Goal: Task Accomplishment & Management: Complete application form

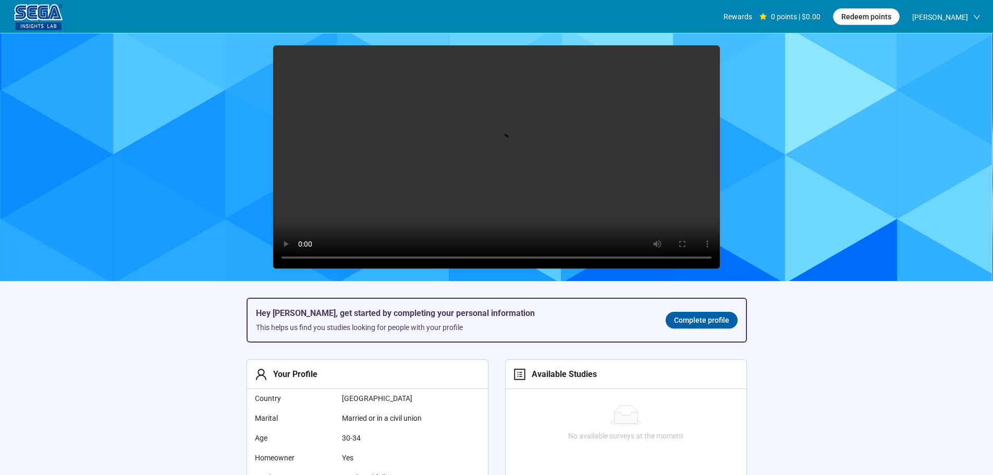
scroll to position [1, 0]
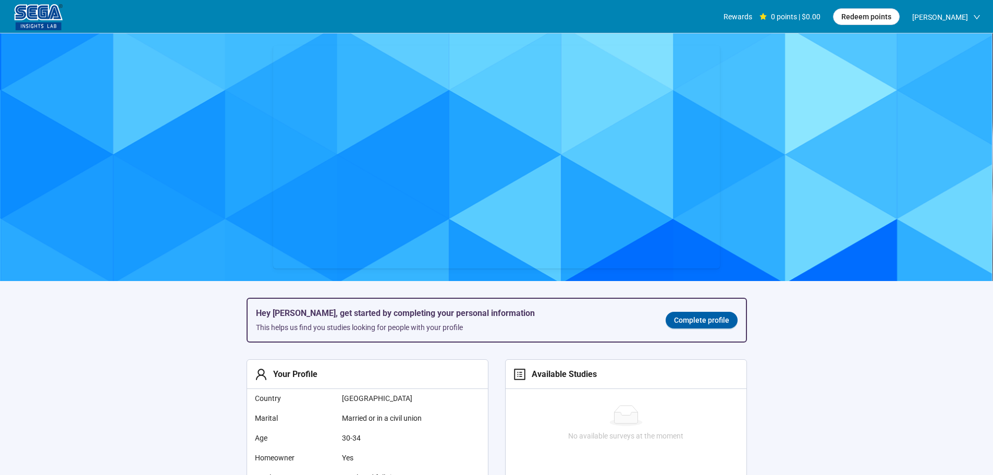
click at [709, 321] on span "Complete profile" at bounding box center [701, 319] width 55 height 11
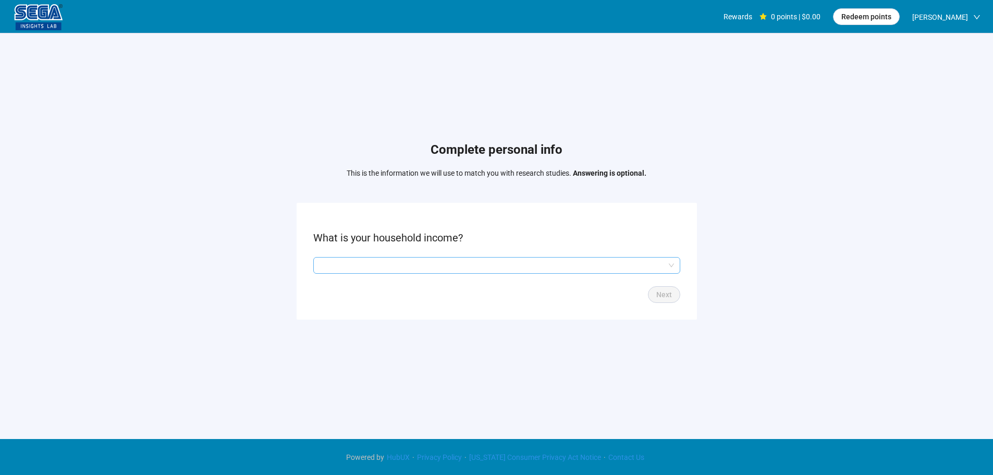
click at [441, 272] on input "search" at bounding box center [497, 266] width 355 height 16
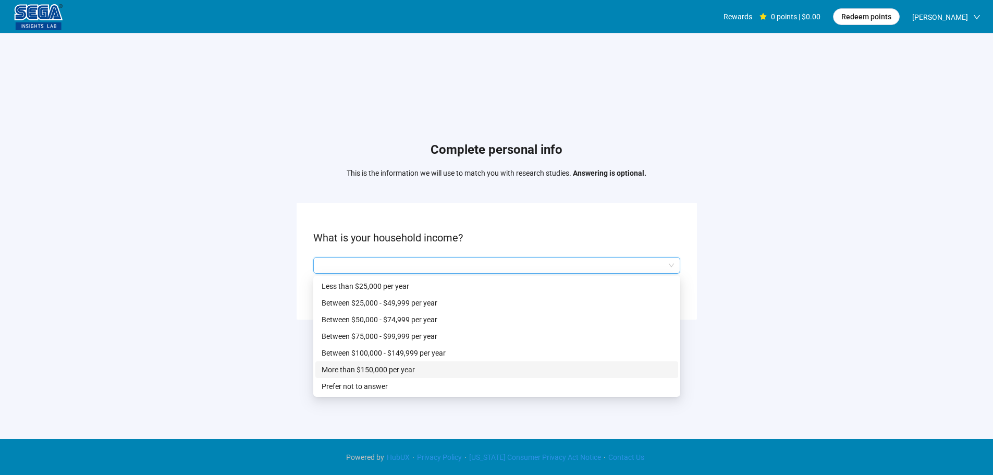
scroll to position [1, 0]
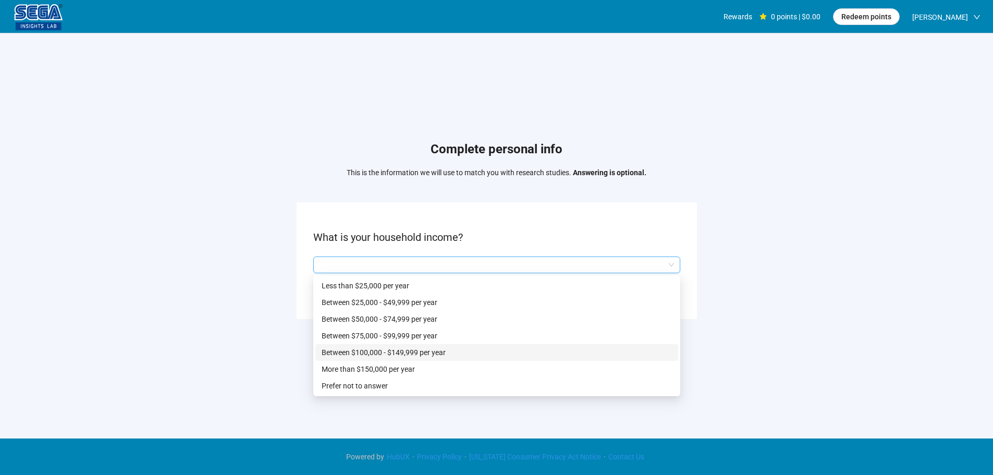
click at [414, 349] on p "Between $100,000 - $149,999 per year" at bounding box center [497, 352] width 350 height 11
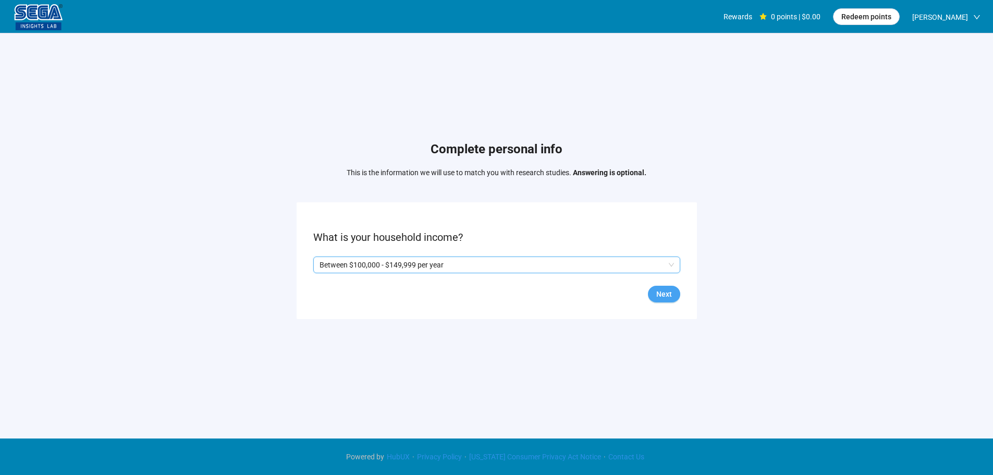
click at [671, 290] on span "Next" at bounding box center [664, 293] width 16 height 11
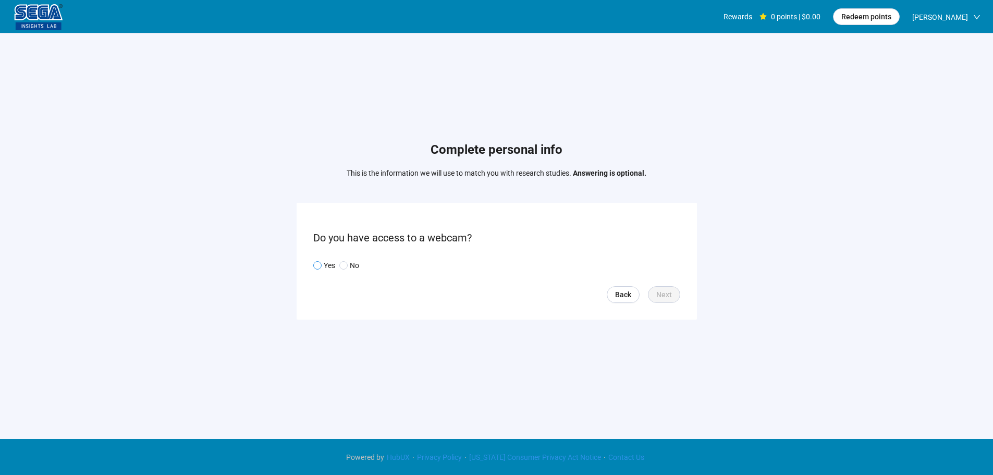
click at [327, 266] on p "Yes" at bounding box center [329, 265] width 11 height 11
click at [656, 295] on span "Next" at bounding box center [664, 294] width 16 height 11
drag, startPoint x: 419, startPoint y: 264, endPoint x: 418, endPoint y: 273, distance: 9.4
click at [419, 263] on input "search" at bounding box center [497, 266] width 355 height 16
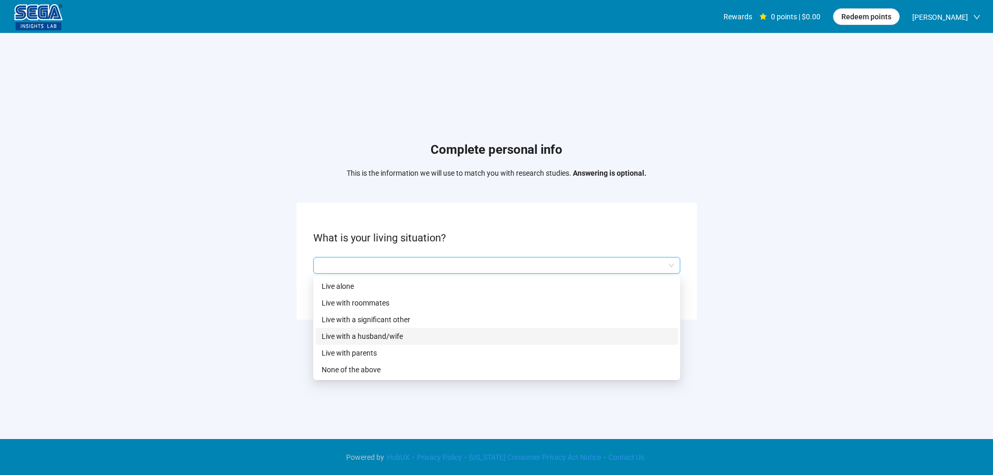
scroll to position [1, 0]
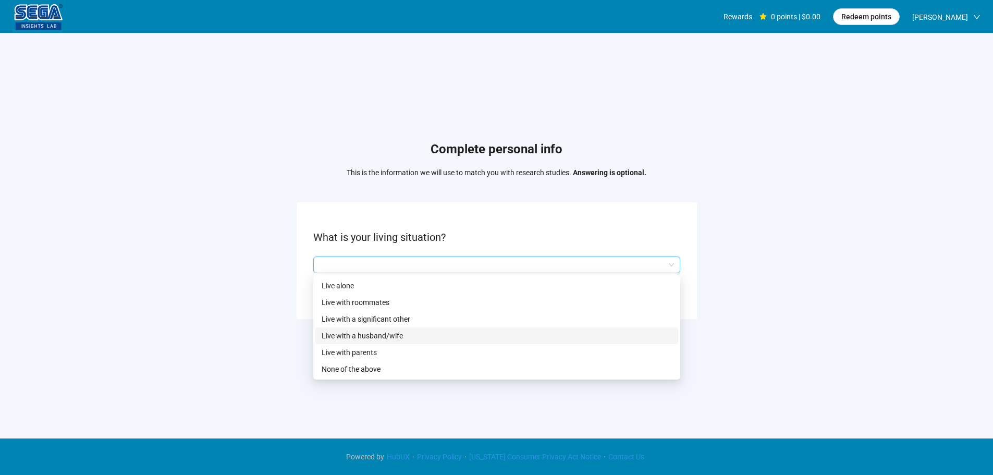
click at [385, 335] on p "Live with a husband/wife" at bounding box center [497, 335] width 350 height 11
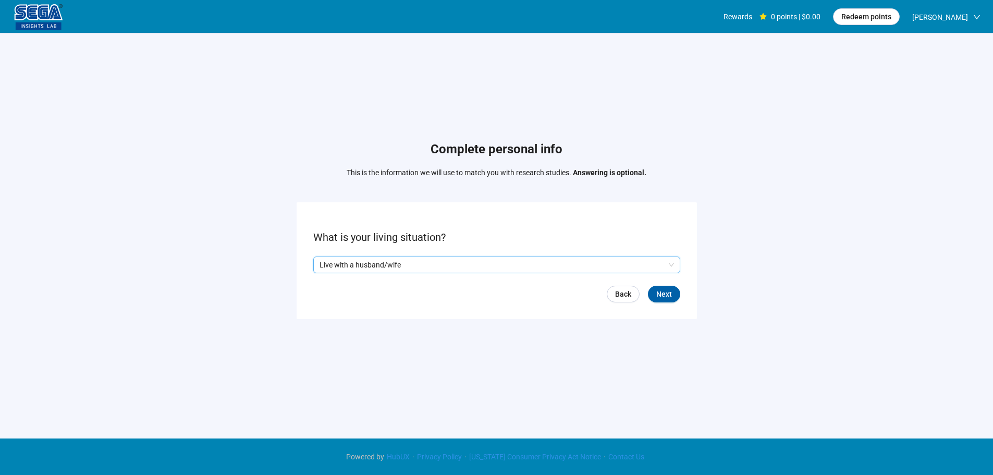
drag, startPoint x: 670, startPoint y: 296, endPoint x: 640, endPoint y: 315, distance: 36.3
click at [670, 296] on span "Next" at bounding box center [664, 293] width 16 height 11
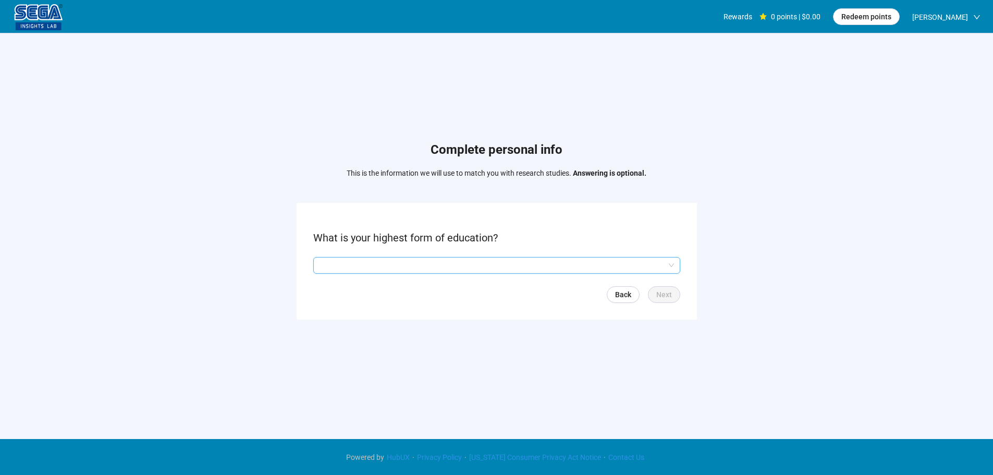
click at [373, 272] on input "search" at bounding box center [497, 266] width 355 height 16
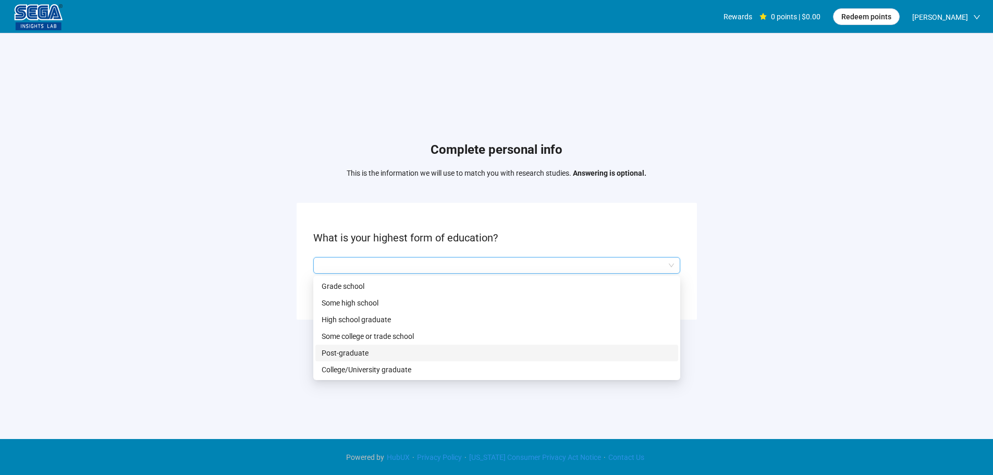
scroll to position [1, 0]
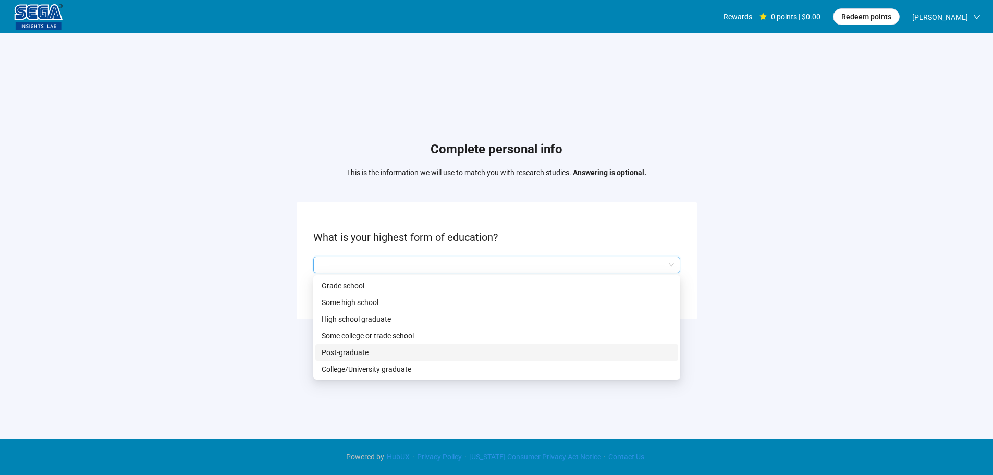
click at [353, 366] on p "College/University graduate" at bounding box center [497, 368] width 350 height 11
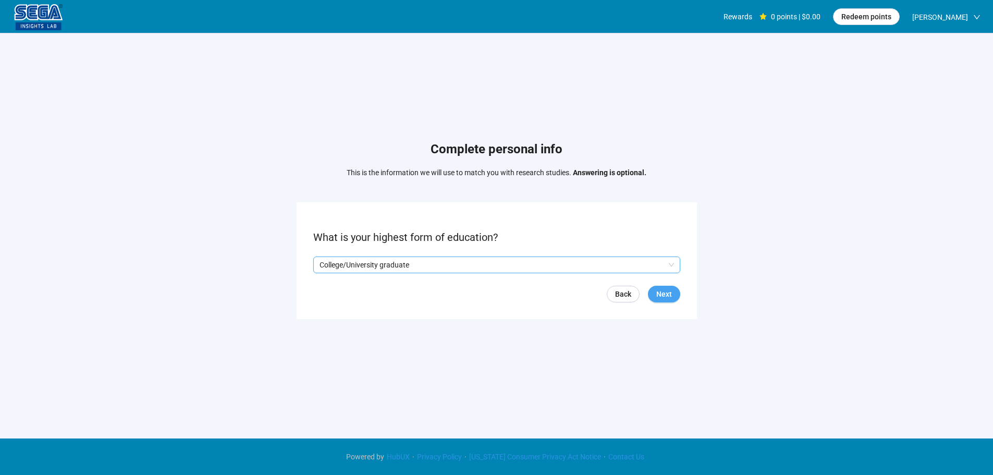
click at [669, 293] on span "Next" at bounding box center [664, 293] width 16 height 11
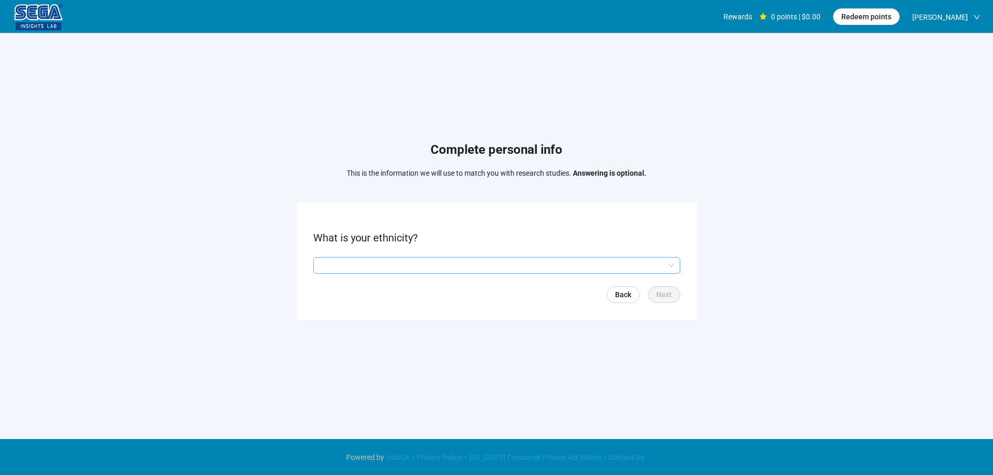
drag, startPoint x: 418, startPoint y: 263, endPoint x: 416, endPoint y: 270, distance: 6.6
click at [418, 265] on input "search" at bounding box center [497, 266] width 355 height 16
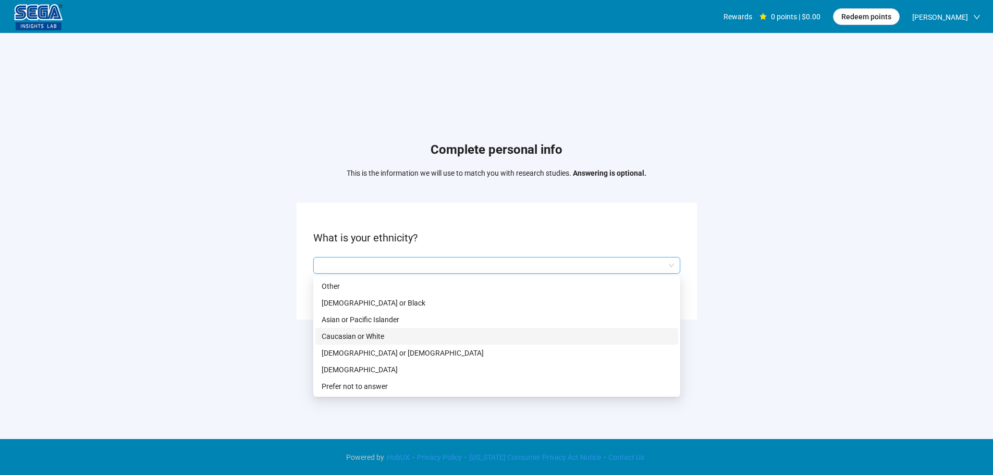
click at [387, 340] on p "Caucasian or White" at bounding box center [497, 336] width 350 height 11
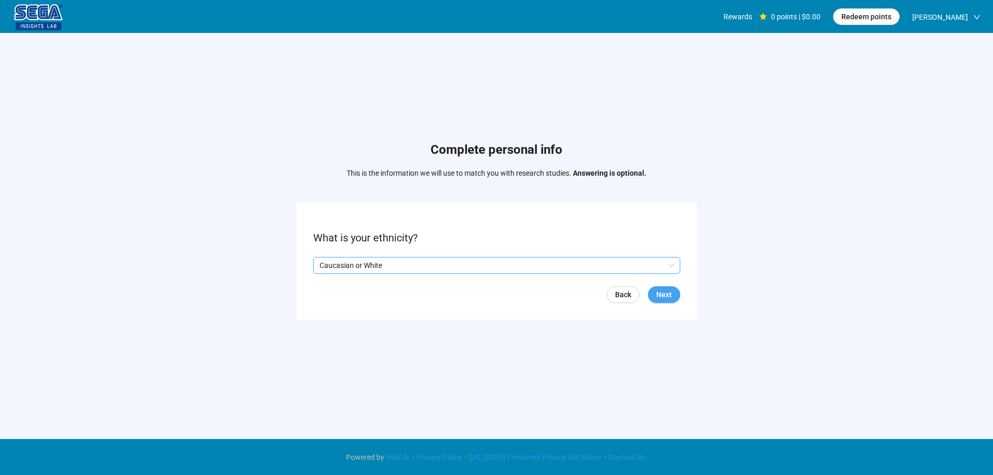
click at [661, 296] on span "Next" at bounding box center [664, 294] width 16 height 11
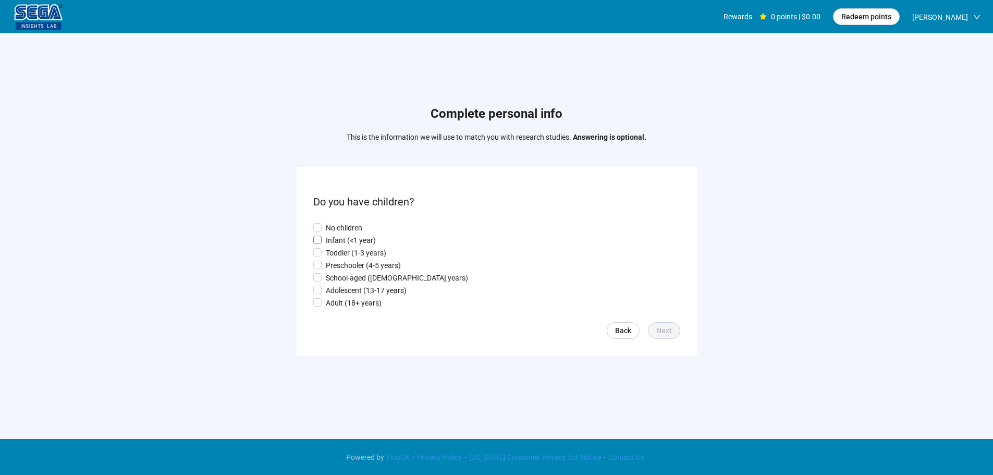
click at [343, 240] on p "Infant (<1 year)" at bounding box center [351, 240] width 50 height 11
click at [344, 255] on p "Toddler (1-3 years)" at bounding box center [356, 252] width 60 height 11
click at [663, 335] on span "Next" at bounding box center [664, 330] width 16 height 11
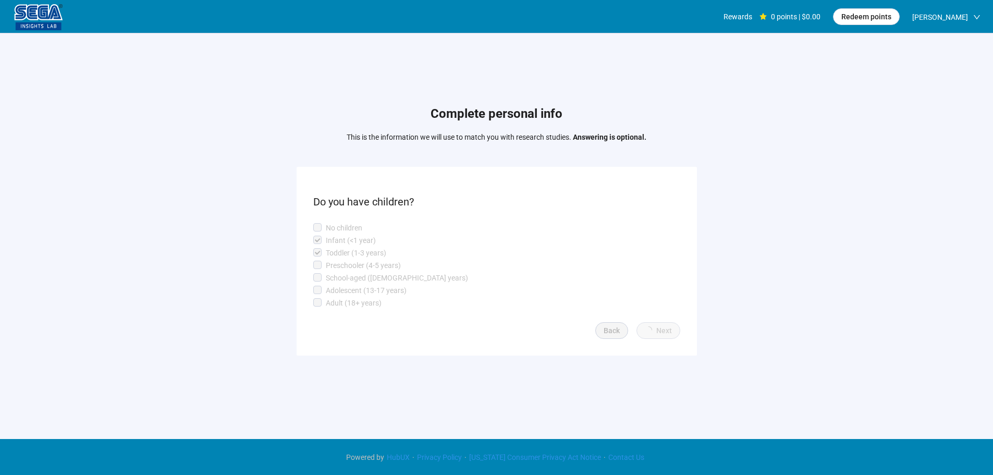
scroll to position [1, 0]
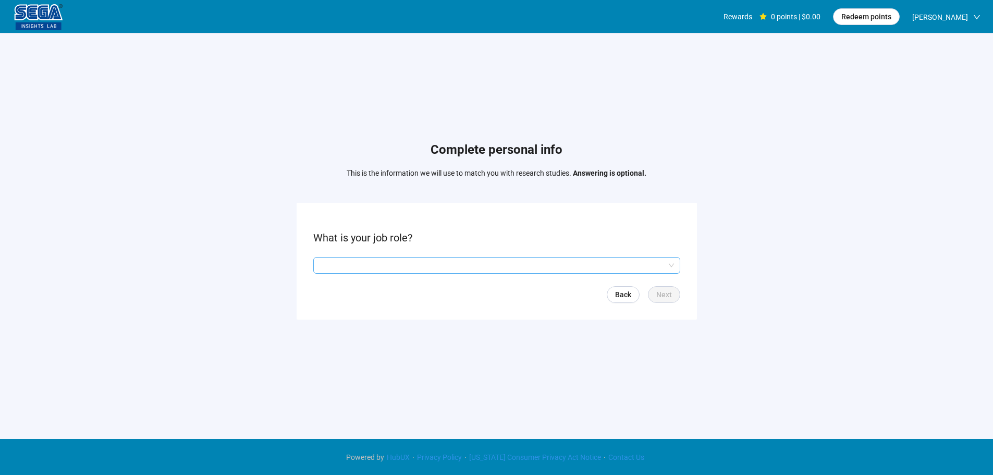
click at [403, 270] on input "search" at bounding box center [497, 266] width 355 height 16
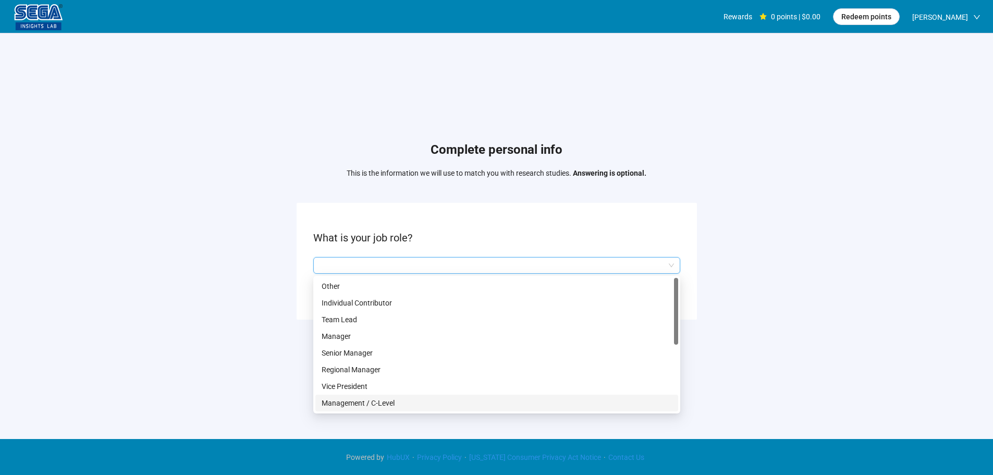
click at [382, 399] on div "Management / C-Level" at bounding box center [496, 403] width 363 height 17
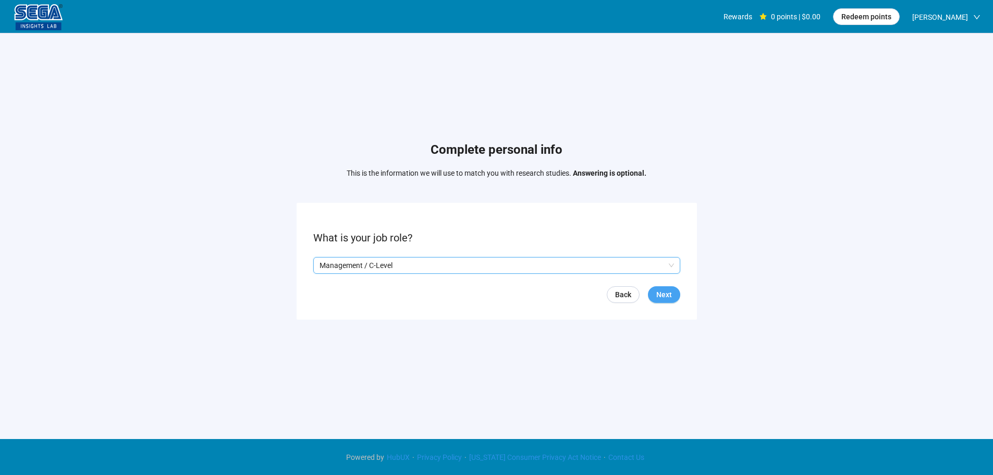
click at [663, 299] on span "Next" at bounding box center [664, 294] width 16 height 11
click at [404, 264] on input "search" at bounding box center [497, 266] width 355 height 16
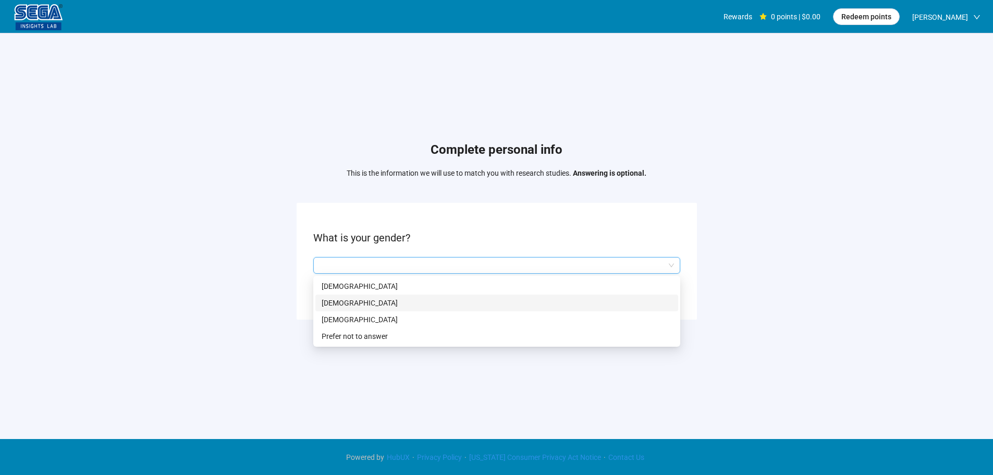
click at [370, 303] on p "[DEMOGRAPHIC_DATA]" at bounding box center [497, 302] width 350 height 11
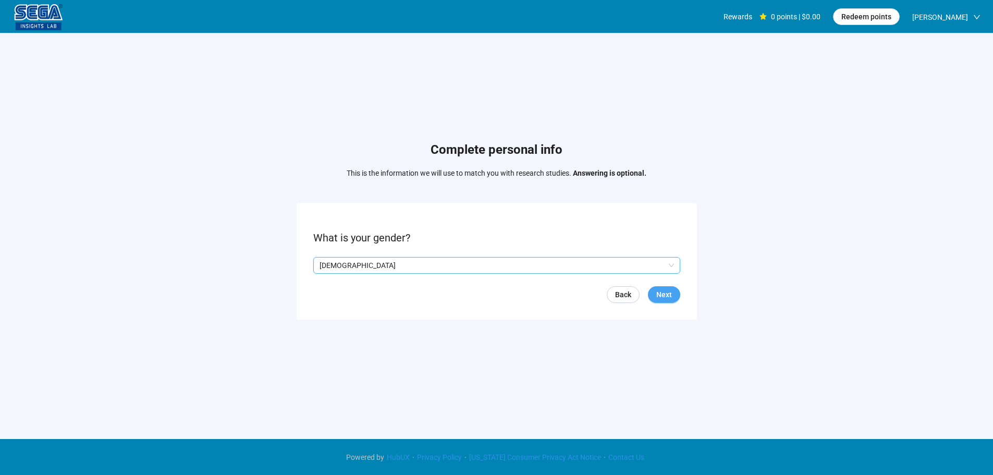
click at [667, 298] on span "Next" at bounding box center [664, 294] width 16 height 11
click at [327, 265] on input at bounding box center [337, 266] width 46 height 16
type input "**"
click at [666, 290] on span "Next" at bounding box center [664, 294] width 16 height 11
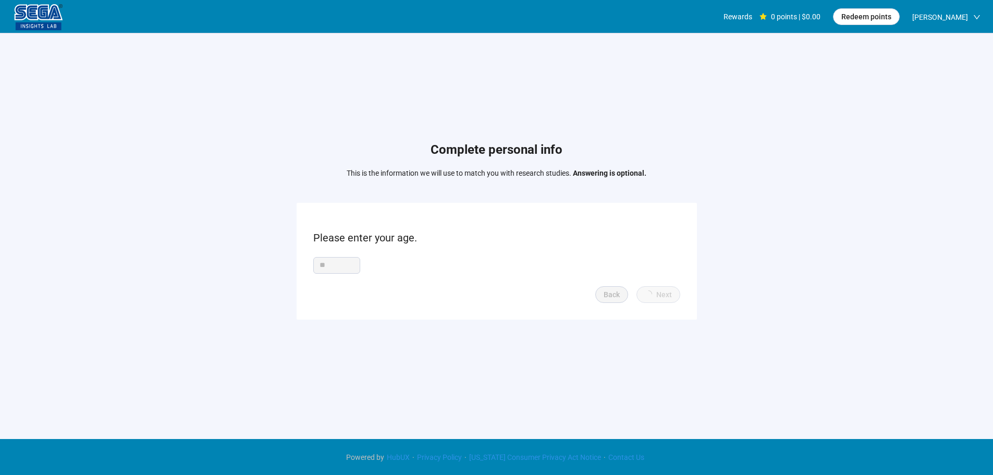
scroll to position [1, 0]
click at [481, 268] on input "search" at bounding box center [497, 266] width 355 height 16
click at [390, 268] on input "search" at bounding box center [497, 266] width 355 height 16
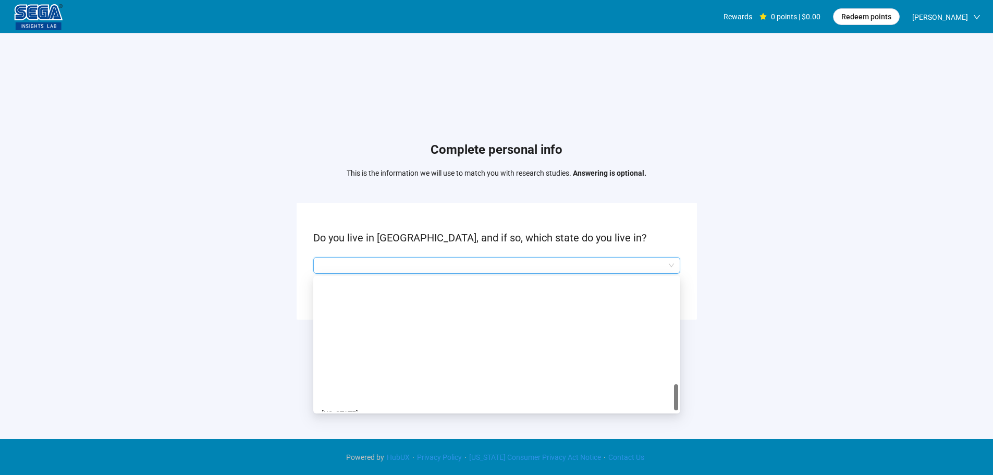
scroll to position [713, 0]
click at [331, 286] on p "[US_STATE]" at bounding box center [497, 290] width 350 height 11
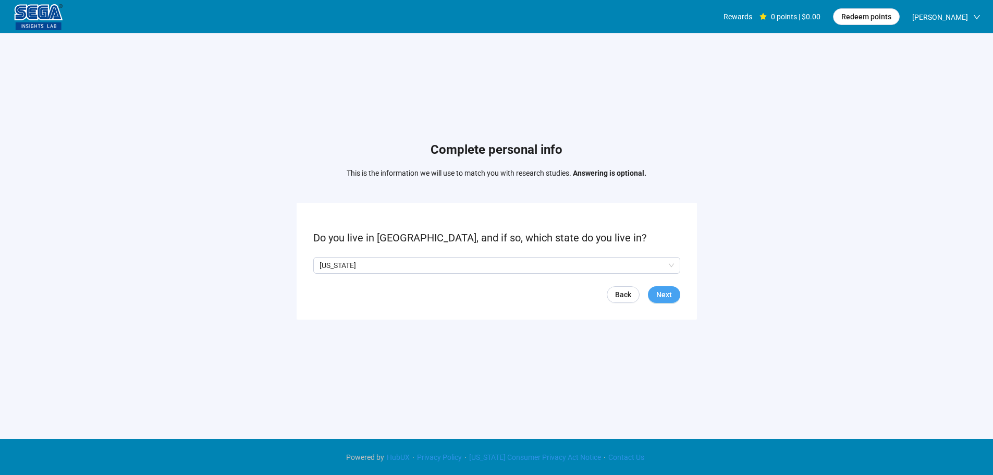
click at [661, 291] on span "Next" at bounding box center [664, 294] width 16 height 11
click at [351, 265] on p "No" at bounding box center [354, 265] width 9 height 11
click at [671, 301] on button "Next" at bounding box center [664, 294] width 32 height 17
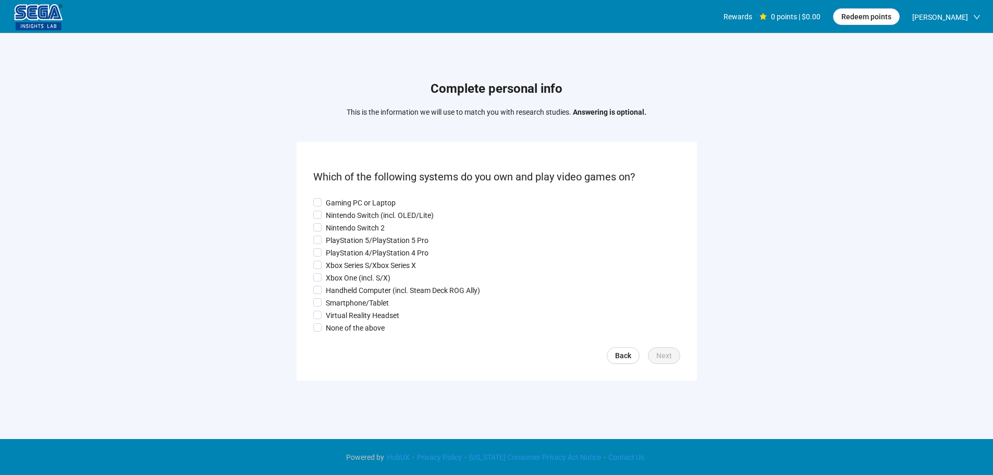
click at [261, 274] on div "Complete personal info This is the information we will use to match you with re…" at bounding box center [496, 232] width 993 height 399
click at [337, 210] on p "Nintendo Switch (incl. OLED/Lite)" at bounding box center [380, 215] width 108 height 11
click at [338, 215] on p "Nintendo Switch (incl. OLED/Lite)" at bounding box center [380, 215] width 108 height 11
click at [342, 201] on p "Gaming PC or Laptop" at bounding box center [361, 202] width 70 height 11
drag, startPoint x: 340, startPoint y: 225, endPoint x: 341, endPoint y: 238, distance: 13.1
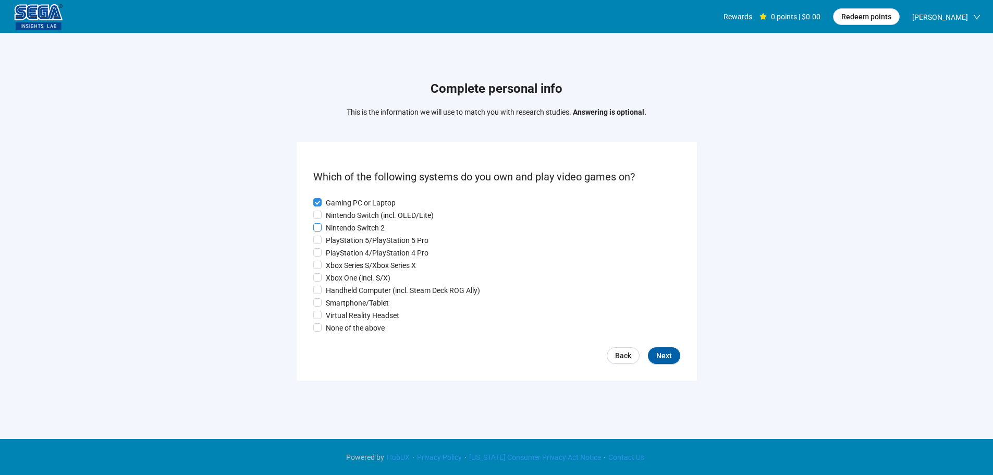
click at [340, 227] on p "Nintendo Switch 2" at bounding box center [355, 227] width 59 height 11
drag, startPoint x: 343, startPoint y: 240, endPoint x: 341, endPoint y: 251, distance: 11.0
click at [343, 241] on p "PlayStation 5/PlayStation 5 Pro" at bounding box center [377, 240] width 103 height 11
drag, startPoint x: 341, startPoint y: 251, endPoint x: 336, endPoint y: 269, distance: 18.6
click at [341, 252] on p "PlayStation 4/PlayStation 4 Pro" at bounding box center [377, 252] width 103 height 11
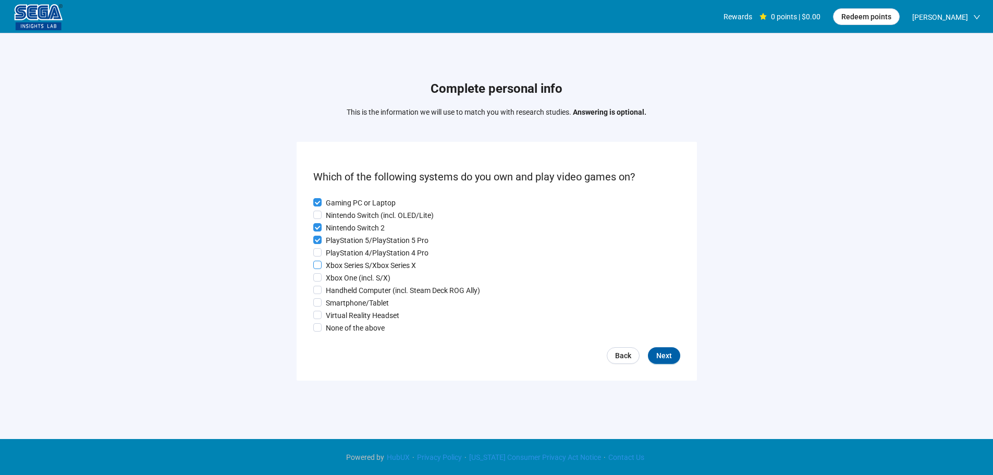
click at [337, 266] on p "Xbox Series S/Xbox Series X" at bounding box center [371, 265] width 90 height 11
click at [344, 213] on p "Nintendo Switch (incl. OLED/Lite)" at bounding box center [380, 215] width 108 height 11
click at [339, 272] on div "Gaming PC or Laptop Nintendo Switch (incl. OLED/Lite) Nintendo Switch 2 PlaySta…" at bounding box center [496, 265] width 367 height 137
click at [338, 281] on p "Xbox One (incl. S/X)" at bounding box center [358, 277] width 65 height 11
click at [345, 261] on p "Xbox Series S/Xbox Series X" at bounding box center [371, 265] width 90 height 11
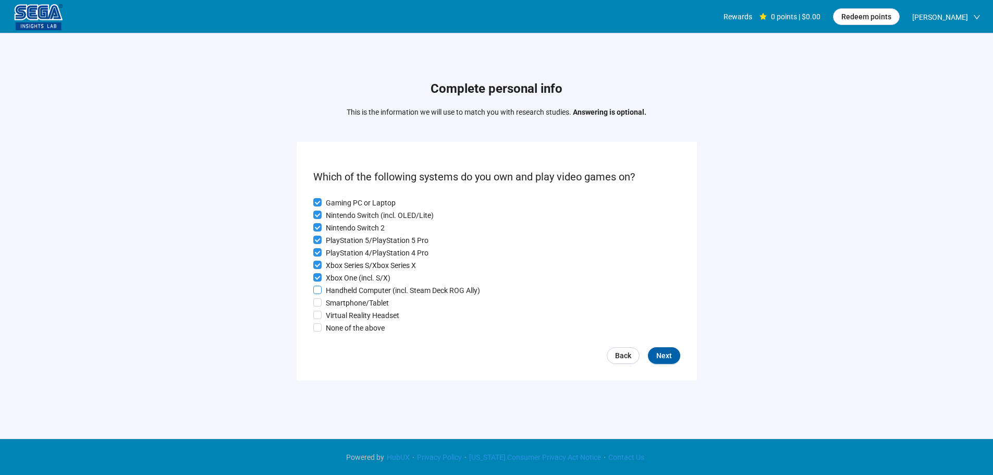
click at [345, 292] on p "Handheld Computer (incl. Steam Deck ROG Ally)" at bounding box center [403, 290] width 154 height 11
click at [347, 308] on p "Smartphone/Tablet" at bounding box center [357, 302] width 63 height 11
click at [350, 314] on p "Virtual Reality Headset" at bounding box center [363, 315] width 74 height 11
click at [675, 359] on button "Next" at bounding box center [664, 355] width 32 height 17
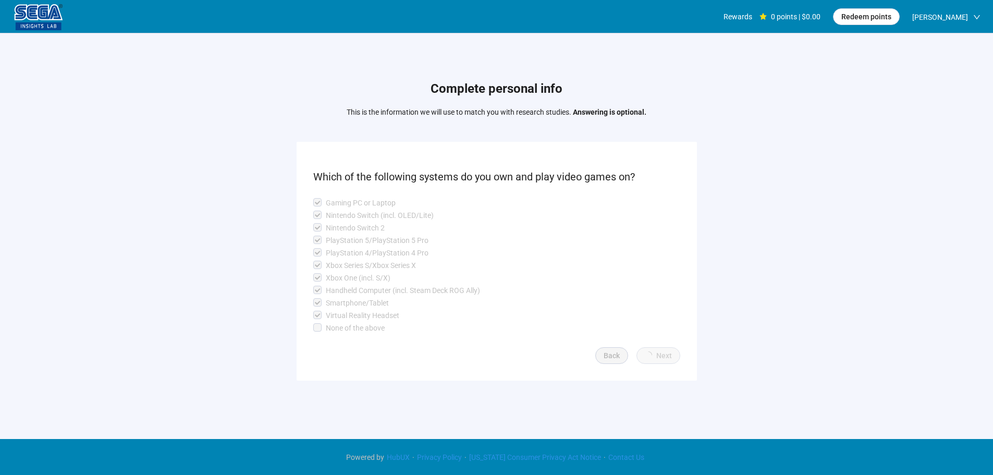
scroll to position [1, 0]
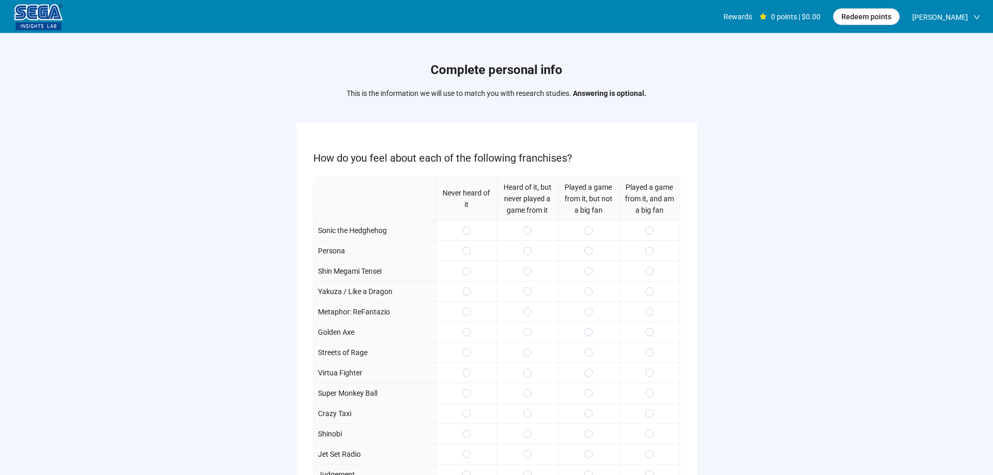
click at [643, 230] on div at bounding box center [649, 230] width 61 height 20
click at [572, 264] on div at bounding box center [588, 271] width 61 height 20
click at [601, 306] on div at bounding box center [588, 311] width 61 height 20
click at [678, 235] on div at bounding box center [649, 230] width 61 height 20
drag, startPoint x: 645, startPoint y: 317, endPoint x: 604, endPoint y: 347, distance: 50.8
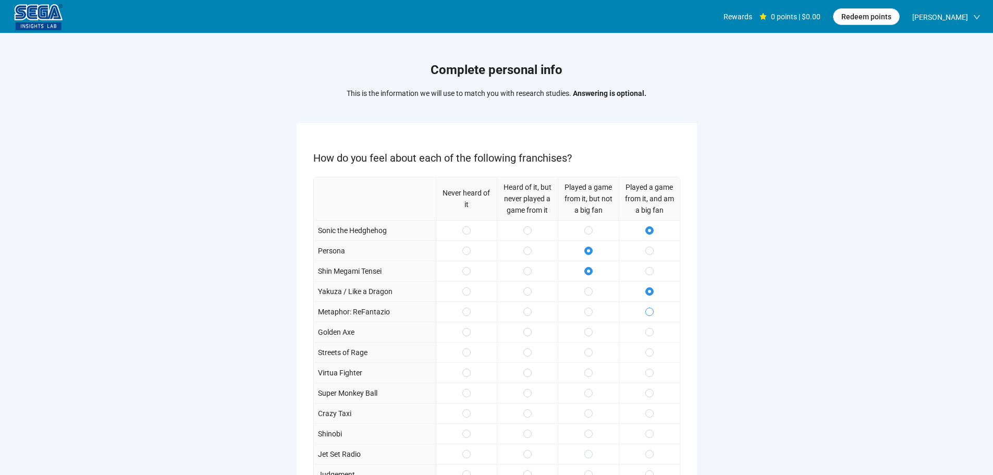
click at [645, 317] on label at bounding box center [649, 311] width 8 height 11
click at [598, 351] on div at bounding box center [588, 352] width 61 height 20
click at [588, 384] on div at bounding box center [588, 393] width 61 height 20
drag, startPoint x: 590, startPoint y: 340, endPoint x: 601, endPoint y: 332, distance: 13.4
click at [590, 339] on div at bounding box center [588, 332] width 61 height 20
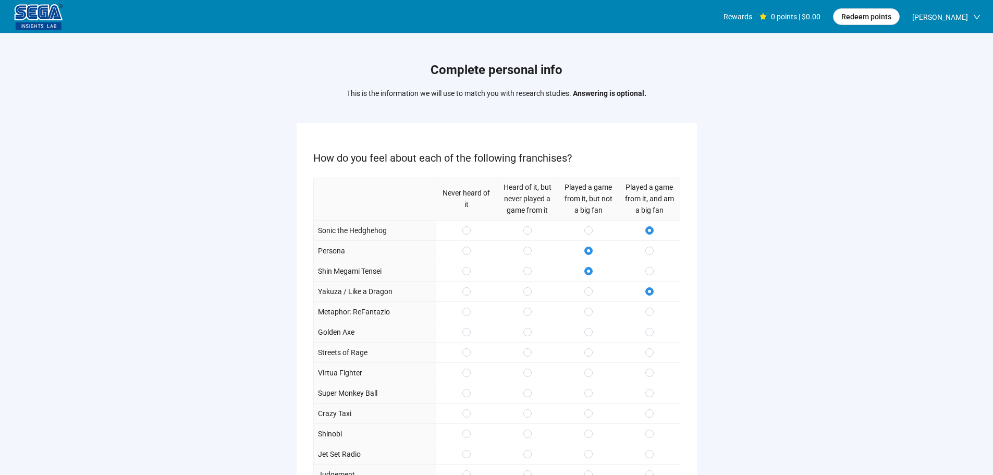
click at [579, 330] on div at bounding box center [588, 332] width 61 height 20
click at [584, 314] on span at bounding box center [588, 312] width 8 height 8
click at [644, 349] on div at bounding box center [649, 352] width 61 height 20
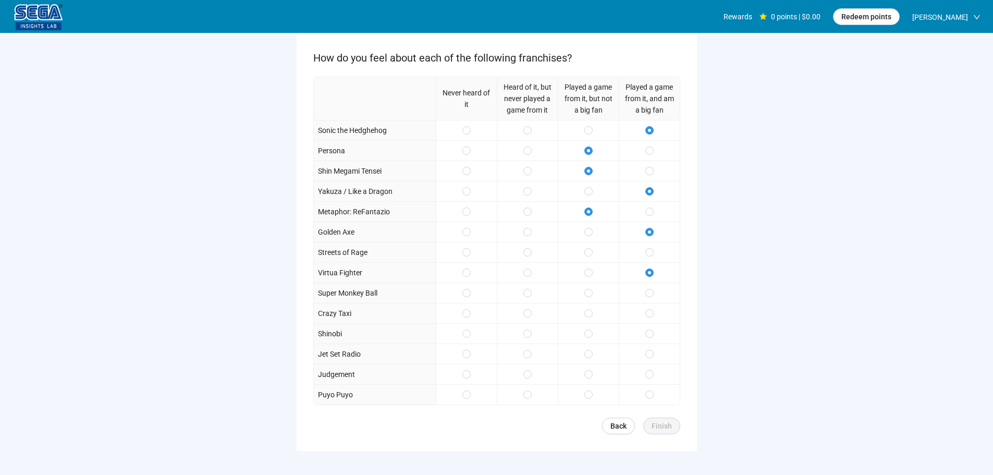
scroll to position [104, 0]
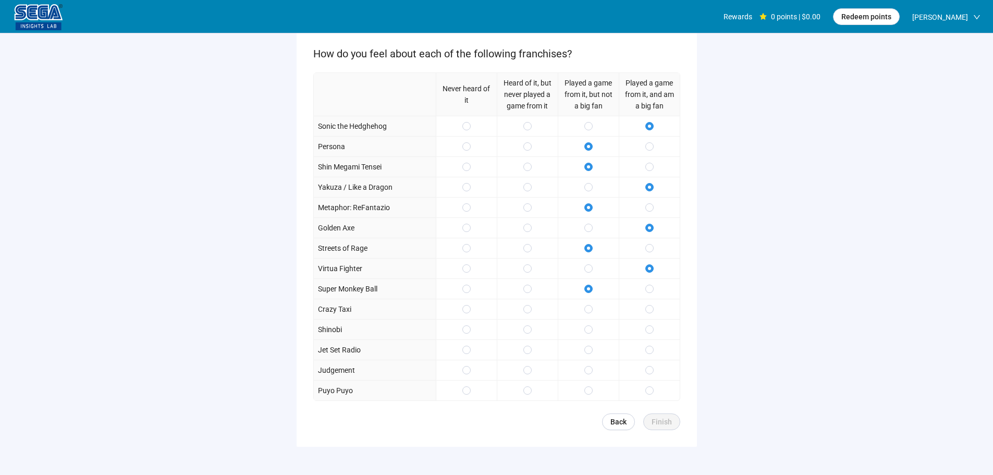
drag, startPoint x: 594, startPoint y: 314, endPoint x: 595, endPoint y: 335, distance: 21.4
click at [594, 315] on div at bounding box center [588, 309] width 61 height 20
drag, startPoint x: 595, startPoint y: 335, endPoint x: 595, endPoint y: 350, distance: 14.6
click at [595, 338] on div at bounding box center [588, 329] width 61 height 20
click at [595, 350] on div at bounding box center [588, 349] width 61 height 20
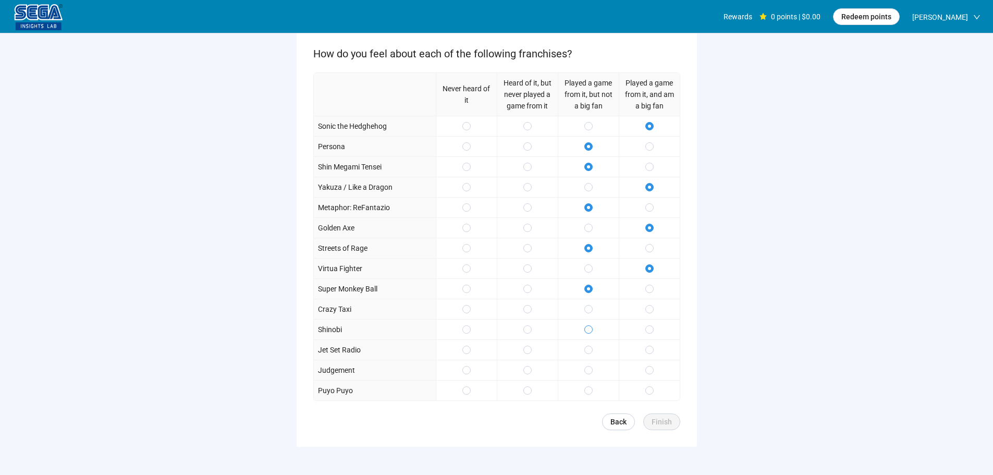
click at [592, 329] on span at bounding box center [588, 329] width 8 height 8
click at [589, 397] on div at bounding box center [588, 390] width 61 height 20
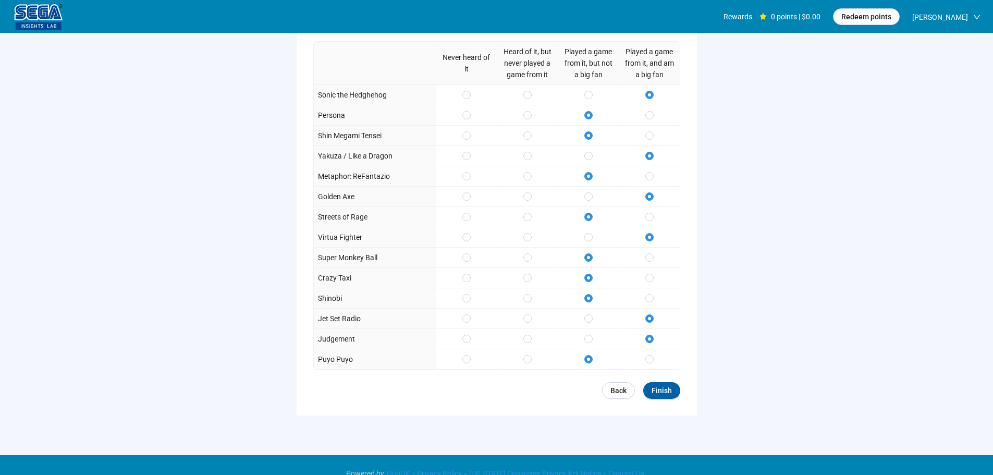
scroll to position [152, 0]
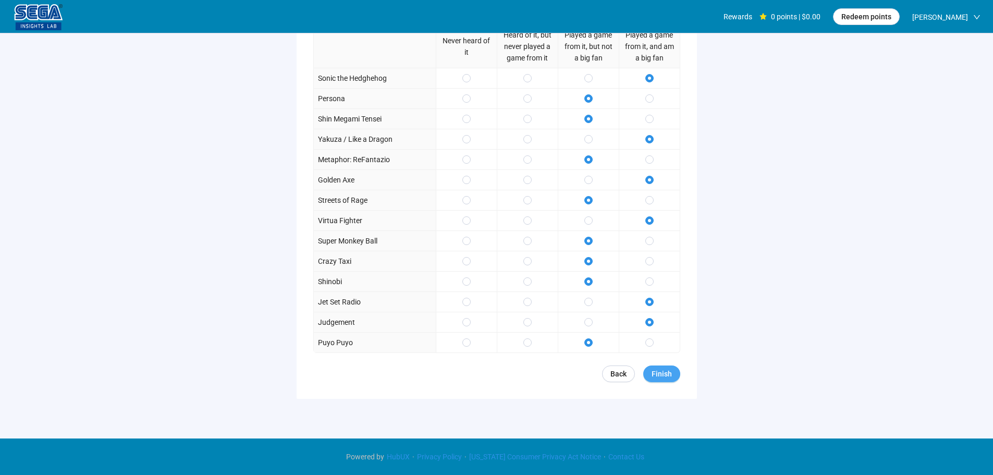
click at [661, 377] on span "Finish" at bounding box center [662, 373] width 20 height 11
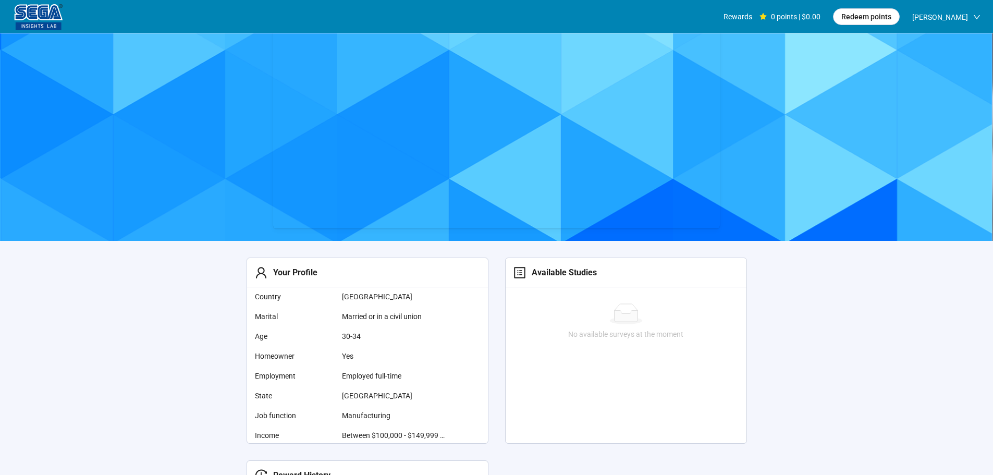
scroll to position [104, 0]
